Goal: Task Accomplishment & Management: Manage account settings

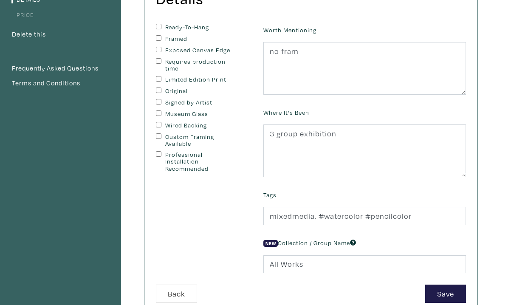
type input "mixedmedia, #watercolor #pencilcolor"
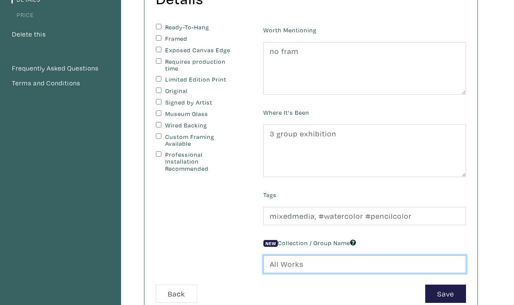
click at [313, 267] on input "All Works" at bounding box center [364, 264] width 203 height 18
type input "A"
type input "buddha of Bamiyan"
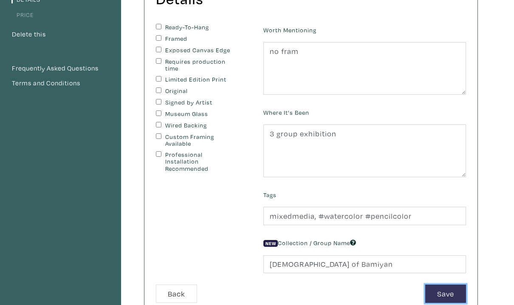
click at [442, 293] on button "Save" at bounding box center [445, 294] width 41 height 18
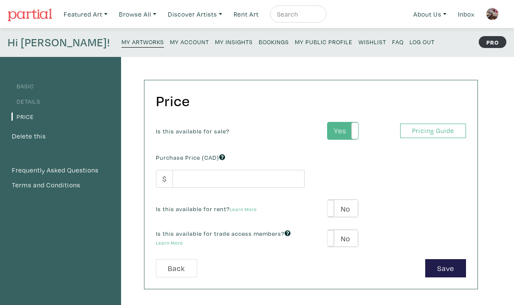
click at [344, 135] on label "Yes" at bounding box center [343, 130] width 30 height 17
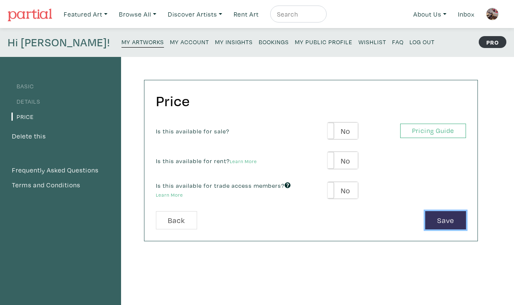
click at [447, 220] on button "Save" at bounding box center [445, 220] width 41 height 18
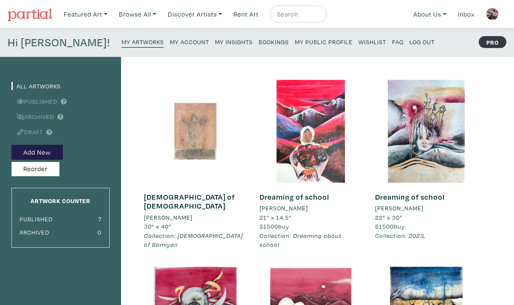
click at [195, 130] on div at bounding box center [195, 131] width 103 height 103
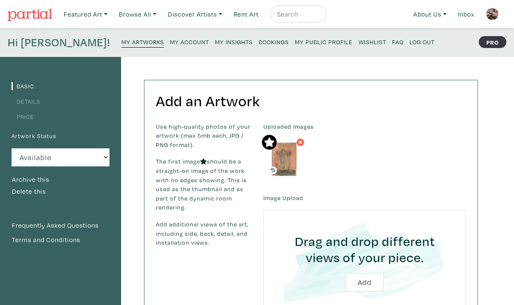
click at [122, 45] on small "My Artworks" at bounding box center [143, 42] width 42 height 8
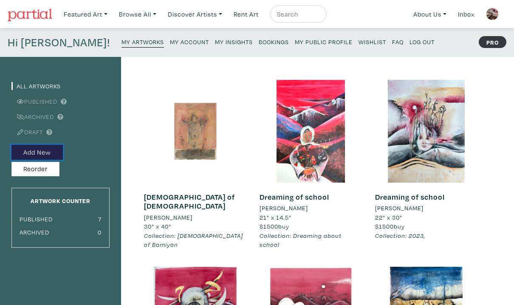
click at [39, 150] on button "Add New" at bounding box center [36, 152] width 51 height 15
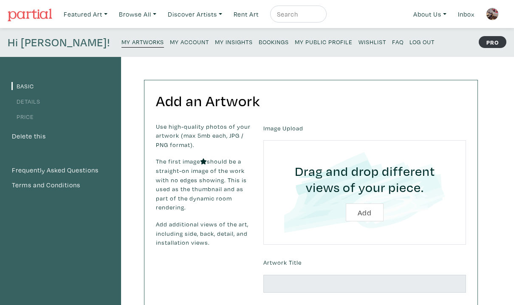
click at [366, 215] on input "file" at bounding box center [364, 192] width 179 height 81
type input "C:\fakepath\IMG_3536.HEIC"
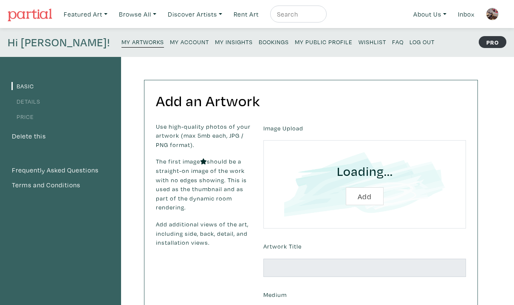
click at [363, 199] on input "file" at bounding box center [364, 184] width 179 height 65
type input "C:\fakepath\IMG_3536.HEIC"
click at [365, 198] on input "file" at bounding box center [364, 184] width 179 height 65
type input "C:\fakepath\IMG_4894 2.HEIC"
click at [494, 14] on img at bounding box center [492, 14] width 13 height 13
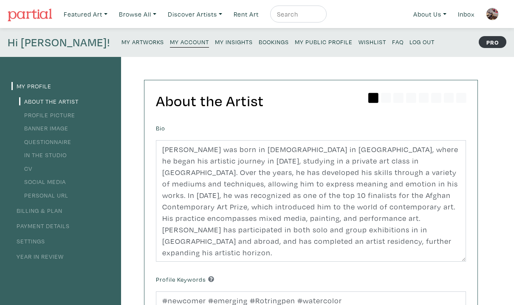
click at [493, 11] on img at bounding box center [492, 14] width 13 height 13
click at [122, 45] on small "My Artworks" at bounding box center [143, 42] width 42 height 8
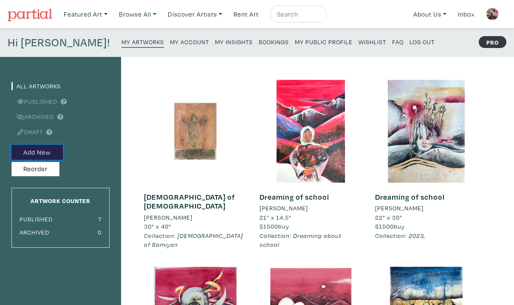
click at [41, 152] on button "Add New" at bounding box center [36, 152] width 51 height 15
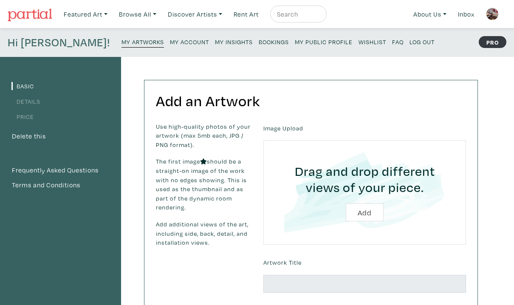
click at [370, 216] on input "file" at bounding box center [364, 192] width 179 height 81
type input "C:\fakepath\IMG_4894 2.HEIC"
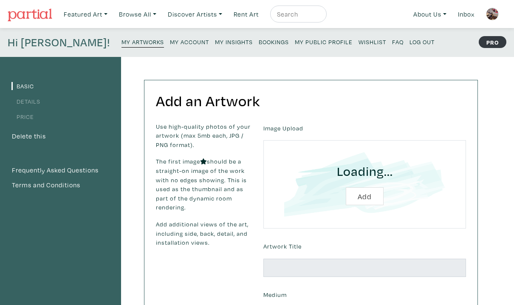
click at [359, 198] on input "file" at bounding box center [364, 184] width 179 height 65
click at [495, 14] on img at bounding box center [492, 14] width 13 height 13
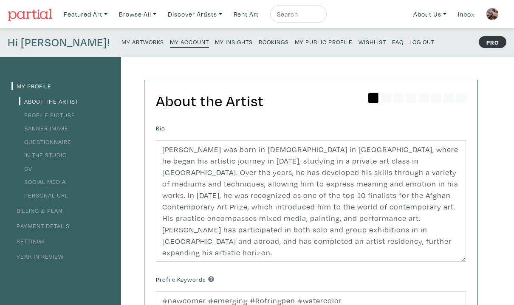
click at [493, 171] on div "My Profile About the Artist Profile Picture Banner Image Questionnaire In the S…" at bounding box center [257, 287] width 514 height 461
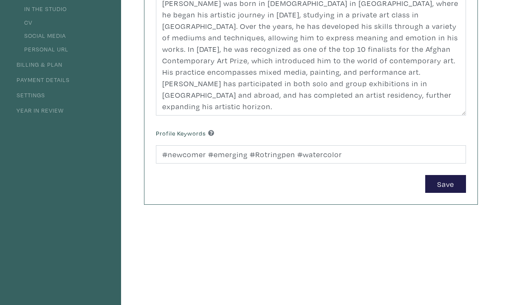
scroll to position [153, 0]
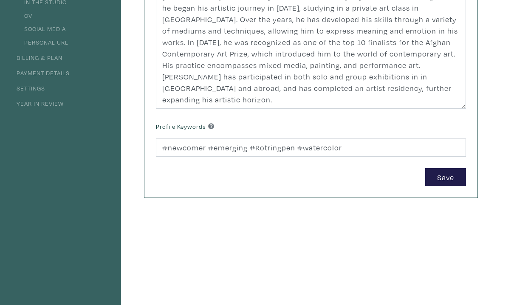
click at [88, 116] on div "My Profile About the Artist Profile Picture Banner Image Questionnaire In the S…" at bounding box center [60, 133] width 121 height 459
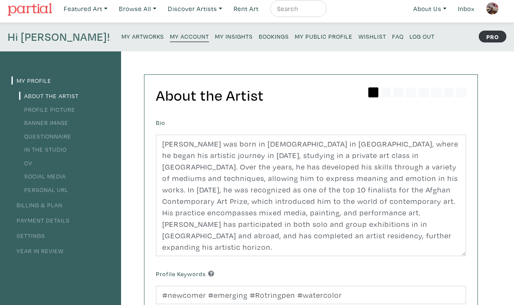
scroll to position [0, 0]
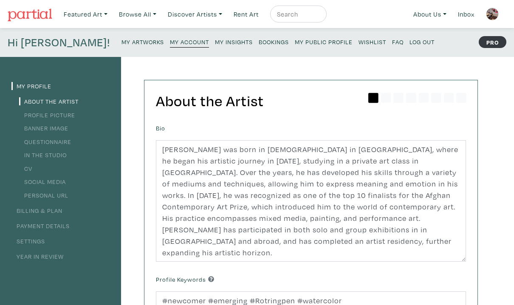
click at [57, 116] on link "Profile Picture" at bounding box center [47, 115] width 56 height 8
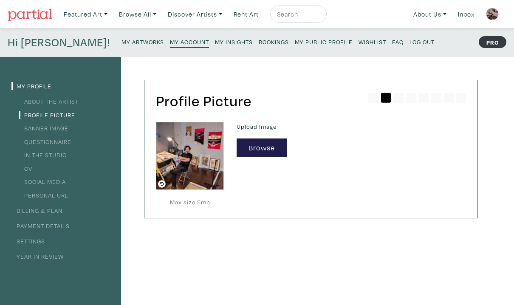
click at [56, 130] on link "Banner Image" at bounding box center [43, 128] width 49 height 8
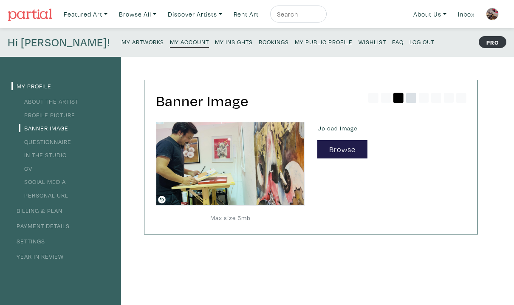
click at [409, 101] on icon at bounding box center [411, 98] width 10 height 10
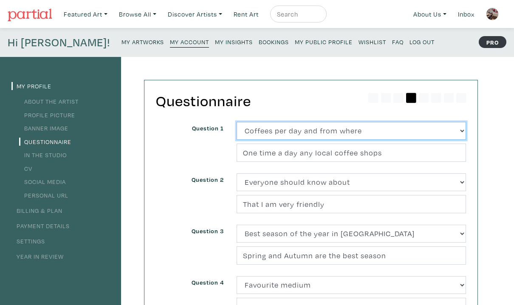
click at [463, 130] on select "(Select one) About Me Best season of the year in [GEOGRAPHIC_DATA] Describe you…" at bounding box center [351, 131] width 229 height 18
